Goal: Task Accomplishment & Management: Manage account settings

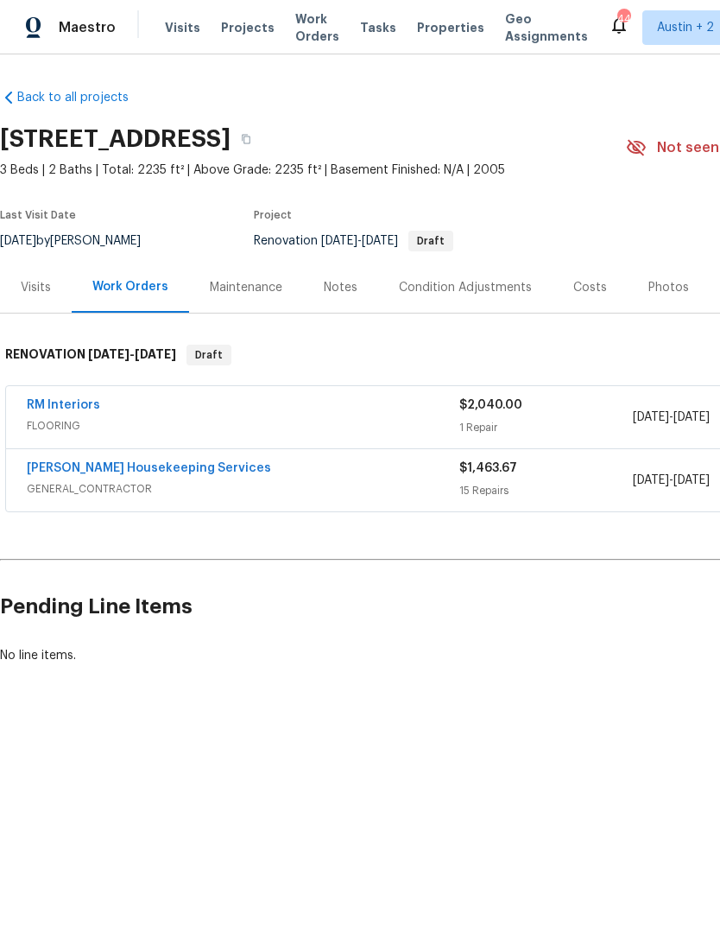
click at [60, 463] on link "[PERSON_NAME] Housekeeping Services" at bounding box center [149, 468] width 244 height 12
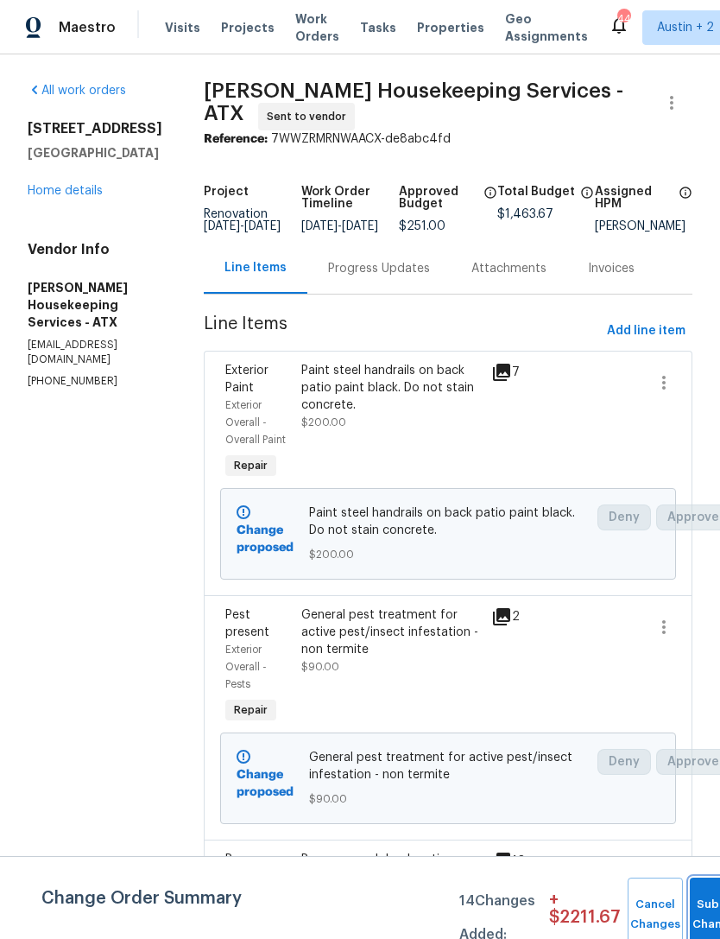
click at [696, 907] on button "Submit Changes" at bounding box center [717, 914] width 55 height 74
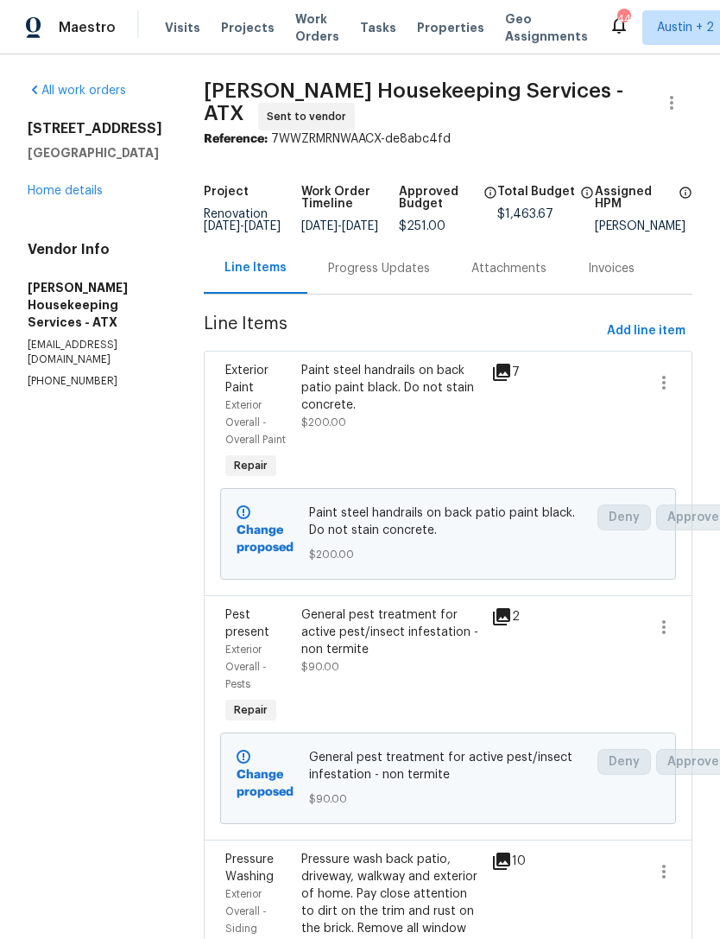
click at [65, 193] on link "Home details" at bounding box center [65, 191] width 75 height 12
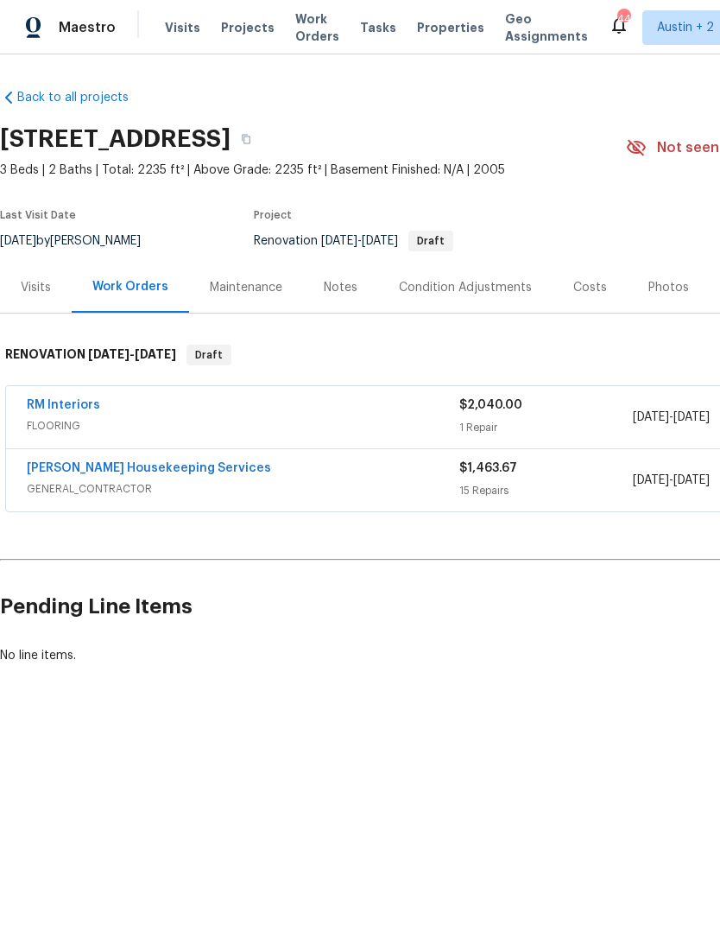
click at [336, 276] on div "Notes" at bounding box center [340, 287] width 75 height 51
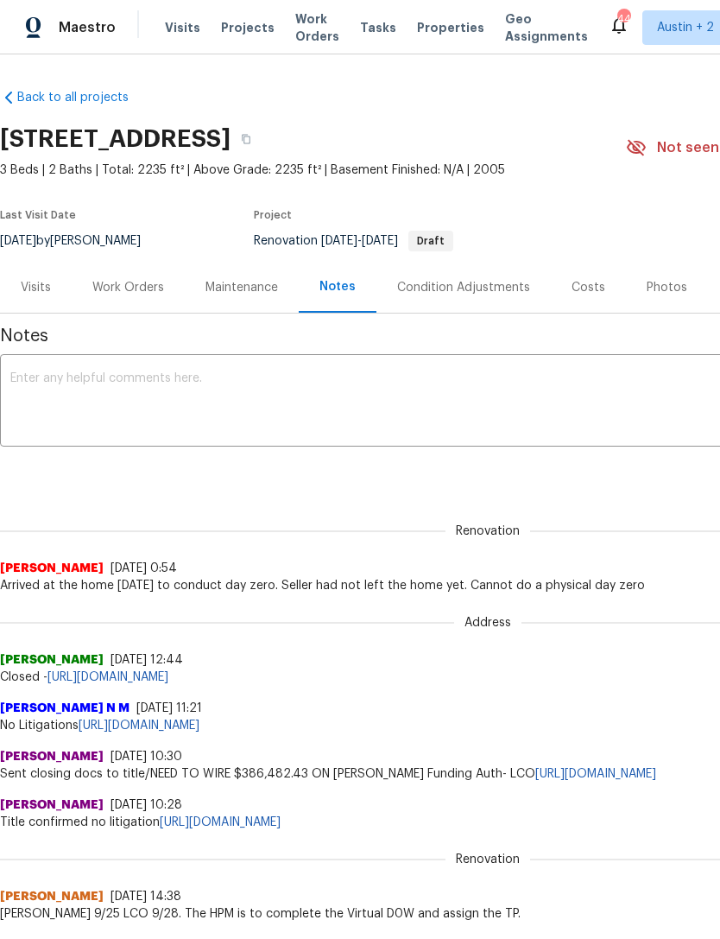
click at [548, 389] on textarea at bounding box center [487, 402] width 955 height 60
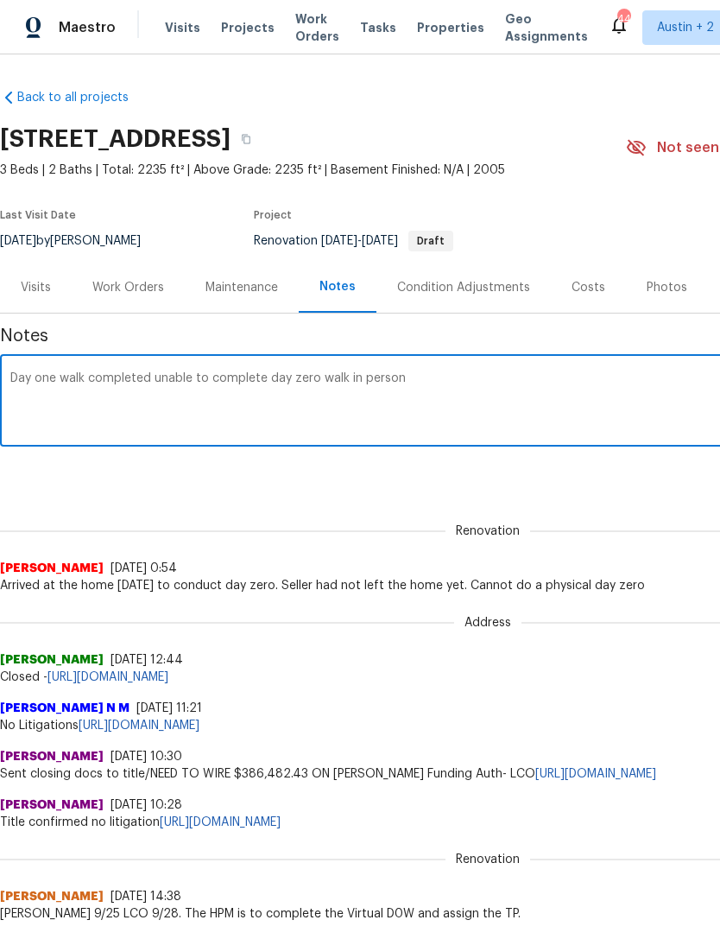
click at [291, 379] on textarea "Day one walk completed unable to complete day zero walk in person" at bounding box center [487, 402] width 955 height 60
click at [442, 375] on textarea "Day one walk completed unable to complete day zero walk in person" at bounding box center [487, 402] width 955 height 60
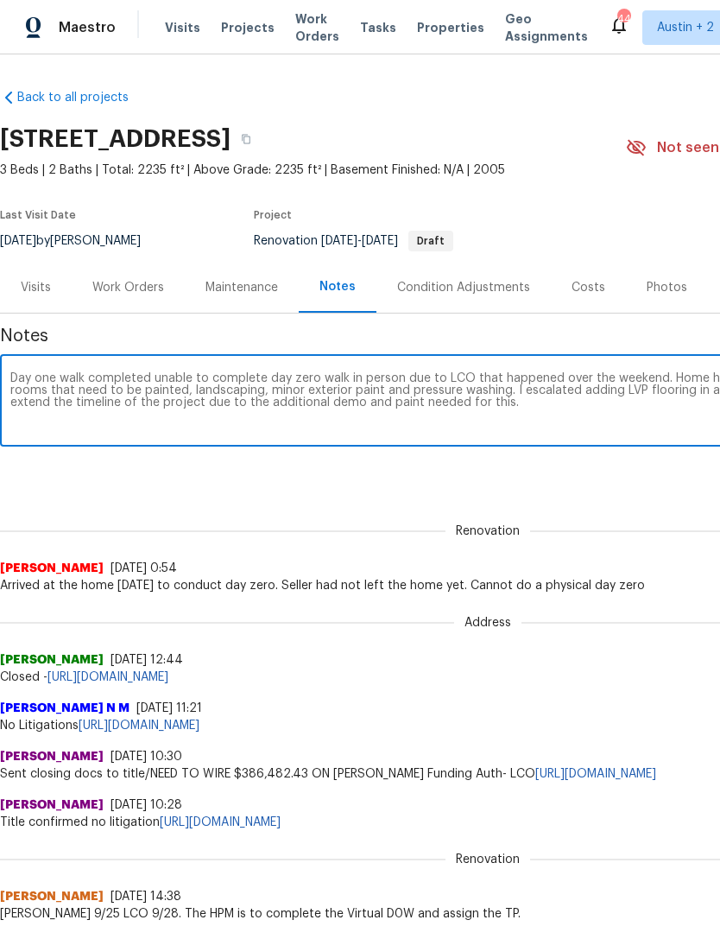
click at [677, 497] on div "Notes Day one walk completed unable to complete day zero walk in person due to …" at bounding box center [488, 838] width 976 height 1051
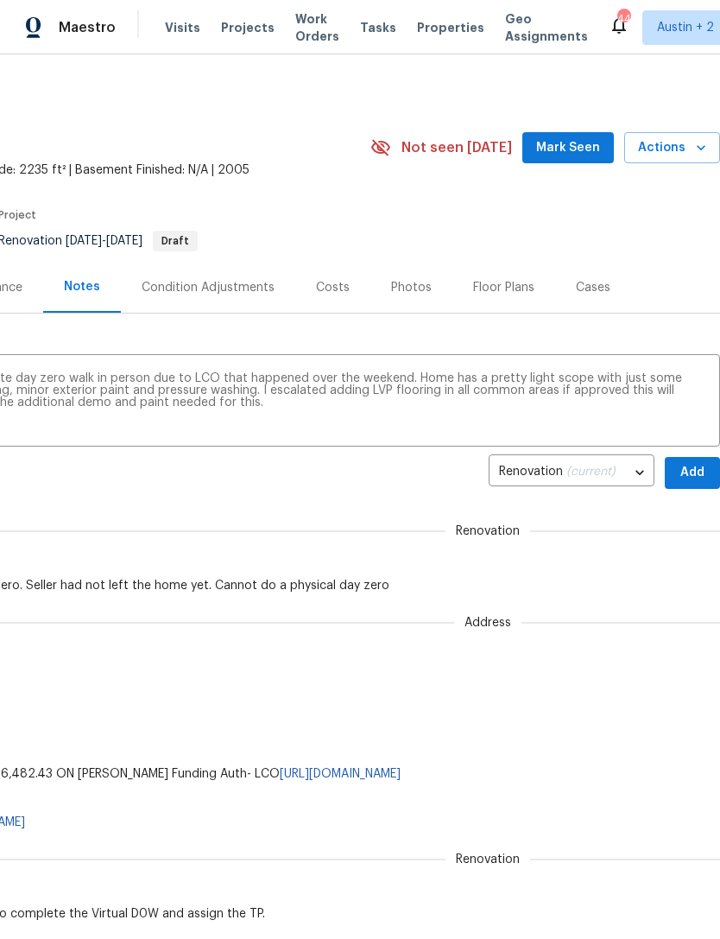
scroll to position [0, 256]
click at [488, 407] on textarea "Day one walk completed unable to complete day zero walk in person due to LCO th…" at bounding box center [232, 402] width 955 height 60
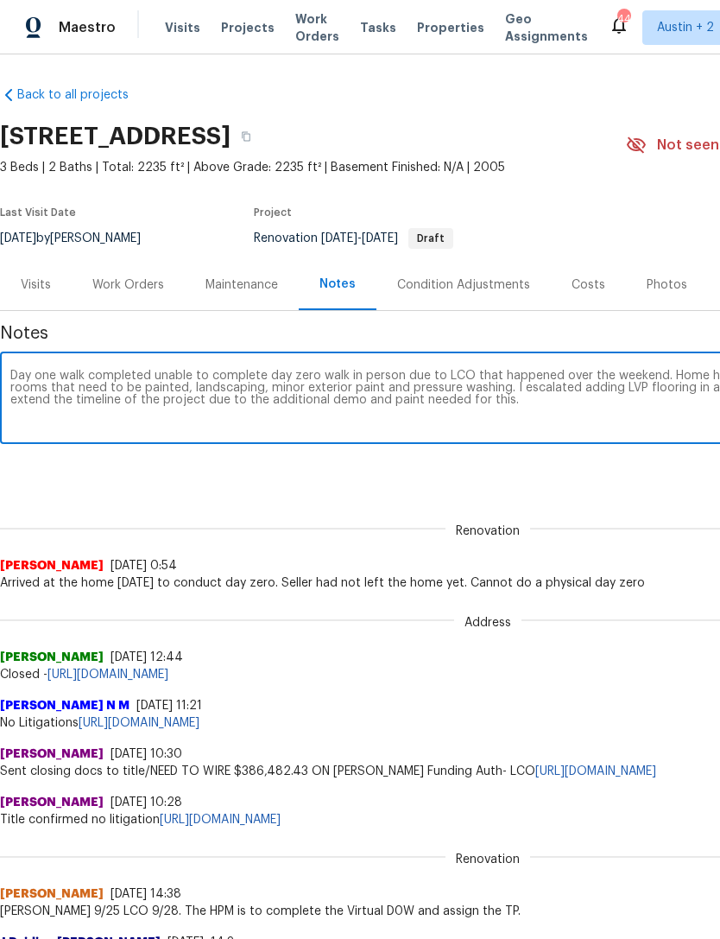
scroll to position [3, 0]
click at [120, 427] on textarea "Day one walk completed unable to complete day zero walk in person due to LCO th…" at bounding box center [487, 400] width 955 height 60
paste textarea "[URL][DOMAIN_NAME]"
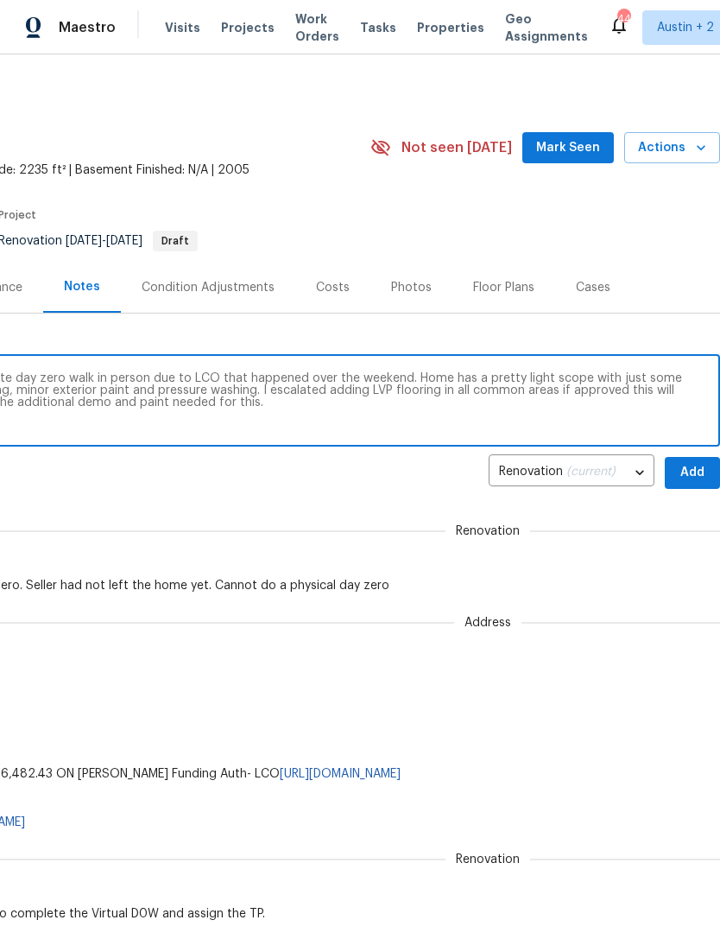
scroll to position [0, 256]
type textarea "Day one walk completed unable to complete day zero walk in person due to LCO th…"
click at [693, 476] on span "Add" at bounding box center [693, 473] width 28 height 22
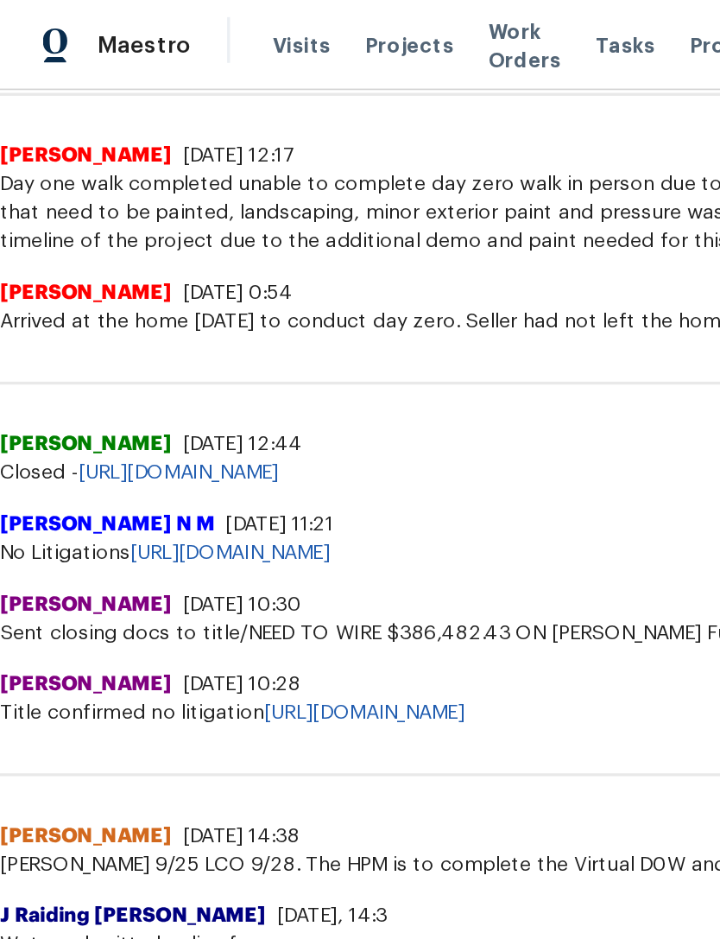
scroll to position [474, 0]
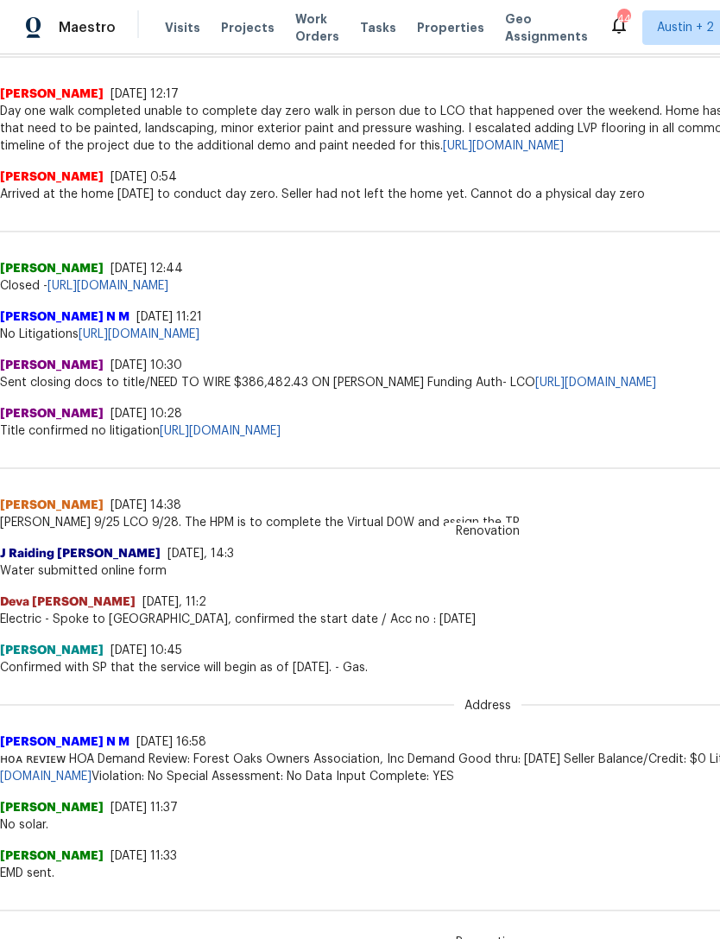
click at [425, 22] on span "Properties" at bounding box center [450, 27] width 67 height 17
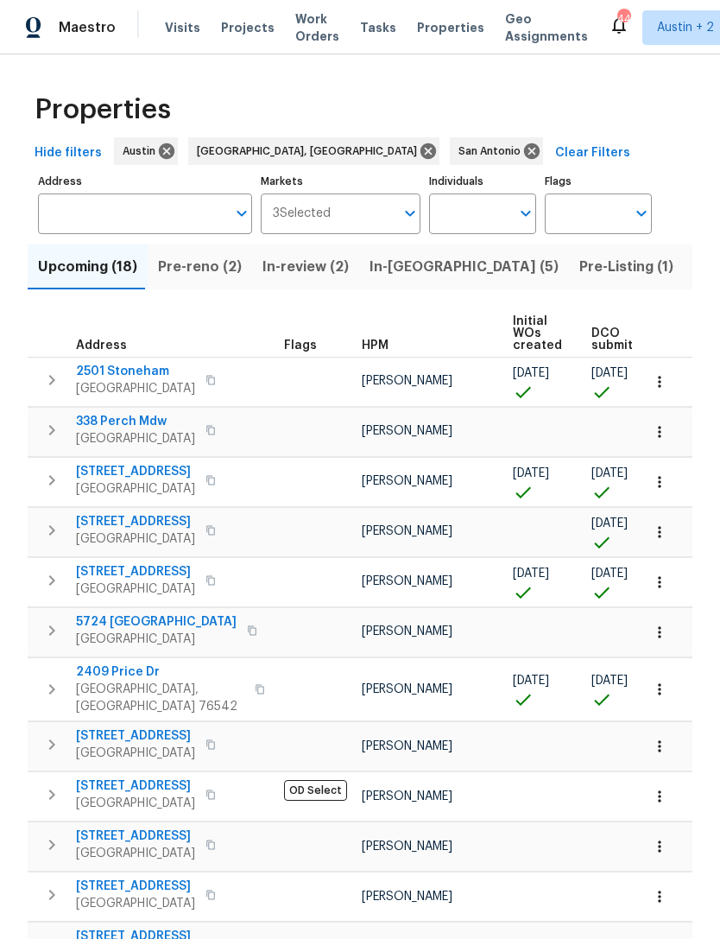
click at [296, 264] on span "In-review (2)" at bounding box center [306, 267] width 86 height 24
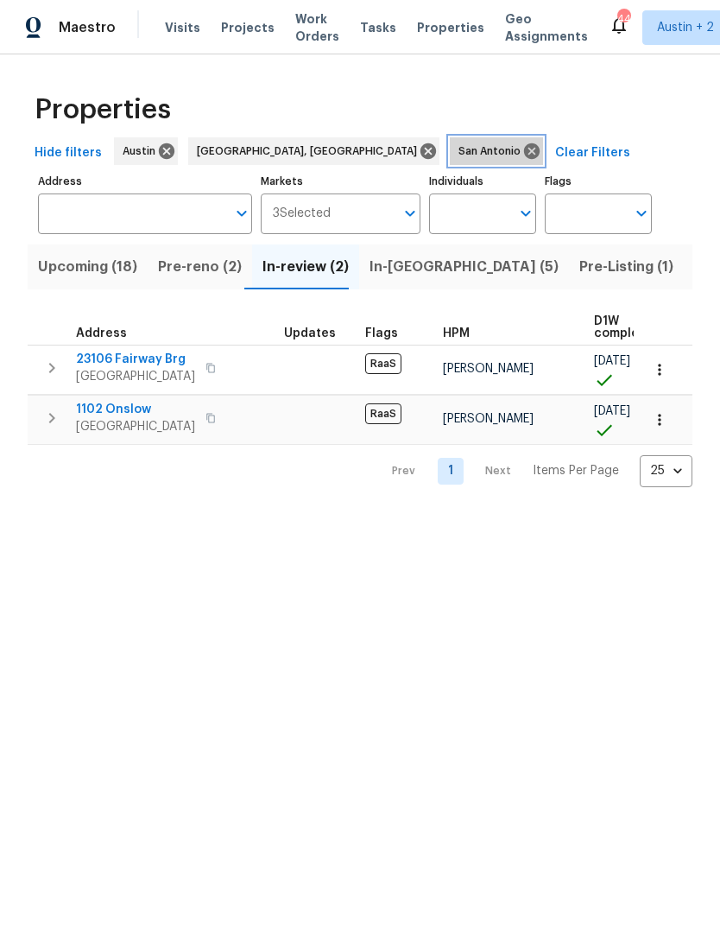
click at [524, 152] on icon at bounding box center [532, 151] width 16 height 16
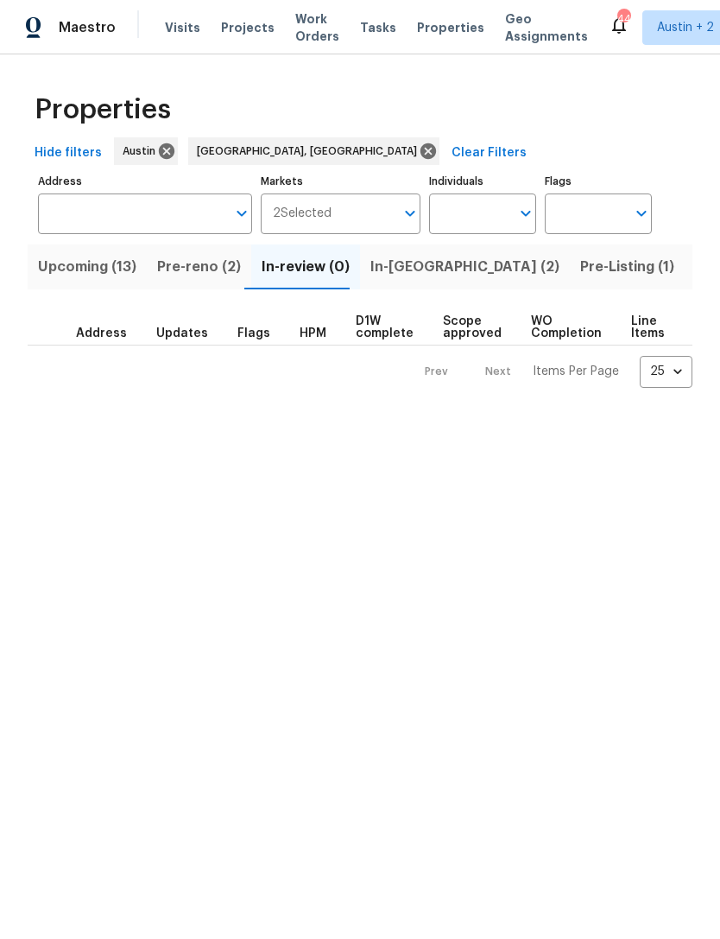
click at [196, 258] on span "Pre-reno (2)" at bounding box center [199, 267] width 84 height 24
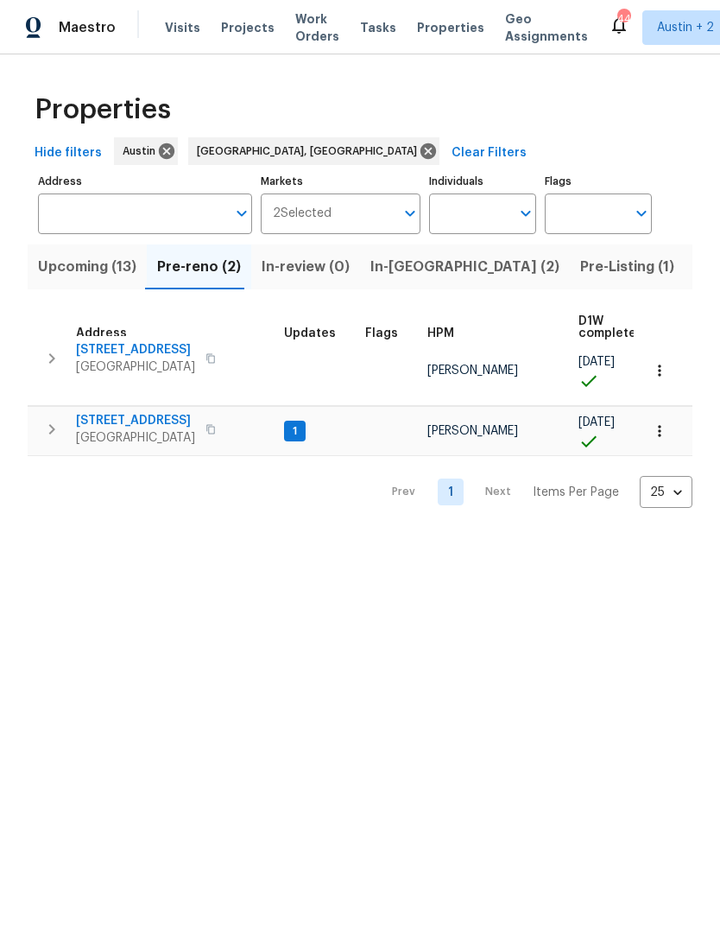
scroll to position [9, 0]
